Goal: Register for event/course

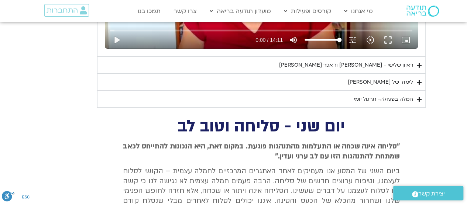
scroll to position [1192, 0]
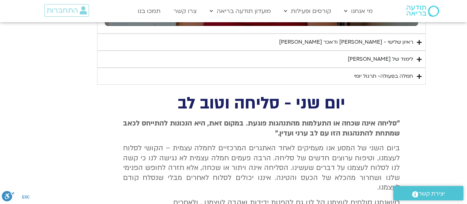
click at [414, 73] on summary "חמלה בפעולה- תרגול יומי" at bounding box center [261, 76] width 329 height 17
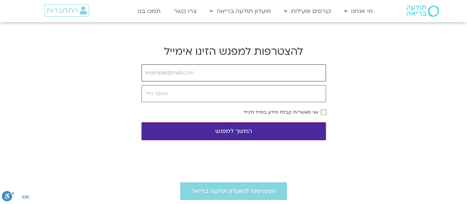
click at [157, 76] on input "email" at bounding box center [233, 72] width 185 height 17
type input "3arielg@gmail.com"
click at [211, 130] on button "המשך למפגש" at bounding box center [233, 131] width 185 height 18
type input "0580000000"
click at [225, 132] on button "המשך למפגש" at bounding box center [233, 131] width 185 height 18
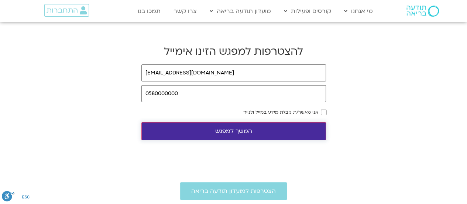
click at [226, 132] on button "המשך למפגש" at bounding box center [233, 131] width 185 height 18
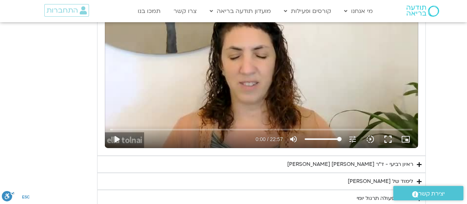
scroll to position [749, 0]
